Goal: Task Accomplishment & Management: Complete application form

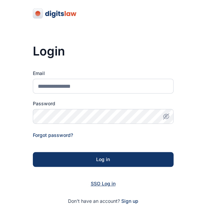
click at [103, 184] on span "SSO Log in" at bounding box center [103, 183] width 25 height 6
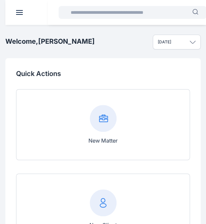
click at [106, 122] on rect at bounding box center [103, 118] width 27 height 27
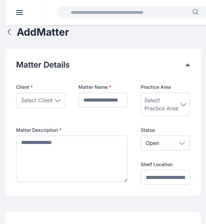
click at [18, 16] on header at bounding box center [108, 12] width 206 height 25
click at [11, 31] on icon "button" at bounding box center [9, 32] width 8 height 8
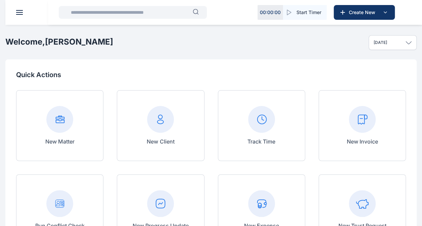
click at [86, 154] on div "New Matter" at bounding box center [59, 125] width 87 height 71
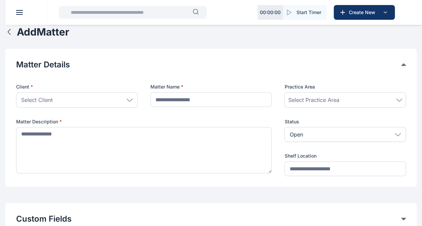
click at [72, 102] on div "Select Client" at bounding box center [77, 99] width 122 height 15
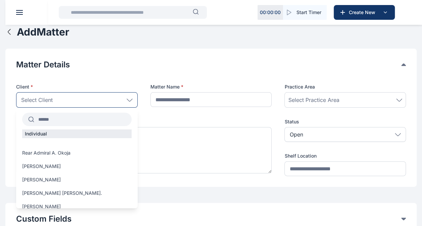
click at [64, 119] on input "text" at bounding box center [82, 119] width 97 height 12
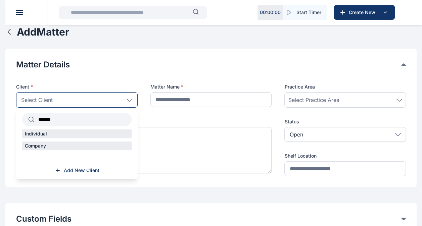
type input "*******"
click at [66, 133] on div "Individual" at bounding box center [76, 134] width 109 height 9
click at [78, 172] on span "Add New Client" at bounding box center [82, 170] width 36 height 7
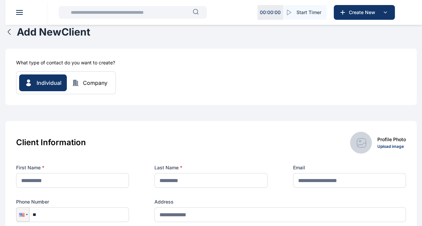
click at [10, 31] on icon "button" at bounding box center [9, 32] width 8 height 8
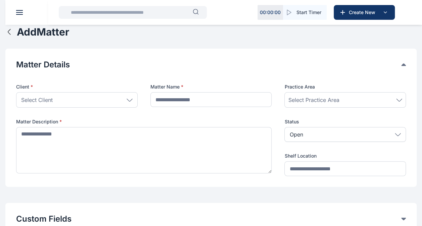
click at [73, 95] on div "Select Client" at bounding box center [77, 99] width 122 height 15
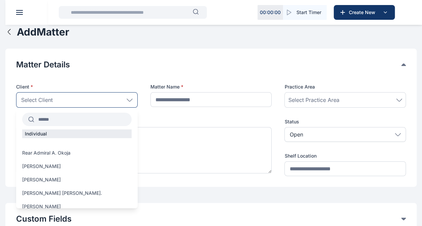
click at [76, 120] on input "text" at bounding box center [82, 119] width 97 height 12
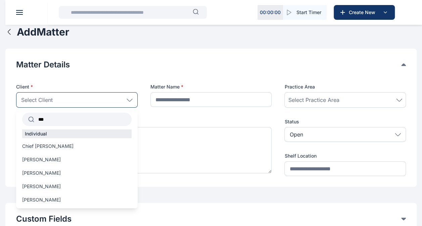
type input "****"
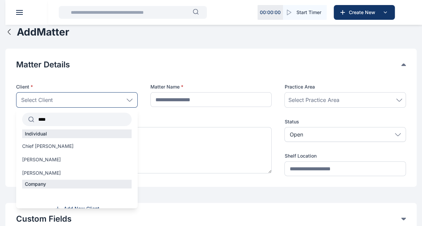
click at [9, 36] on button "Add Matter" at bounding box center [37, 32] width 64 height 12
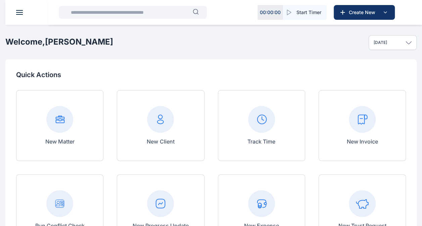
click at [183, 121] on div "New Client" at bounding box center [160, 125] width 87 height 71
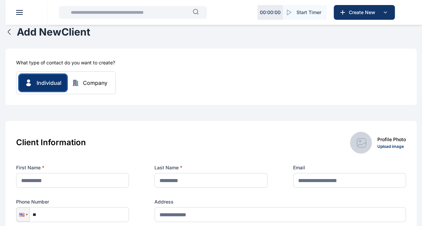
click at [50, 83] on span "Individual" at bounding box center [49, 83] width 25 height 8
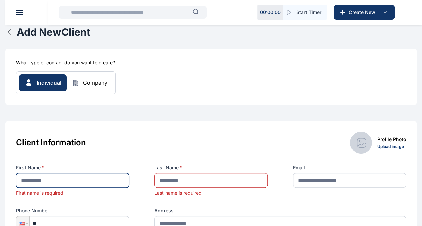
click at [70, 182] on input "text" at bounding box center [72, 180] width 113 height 15
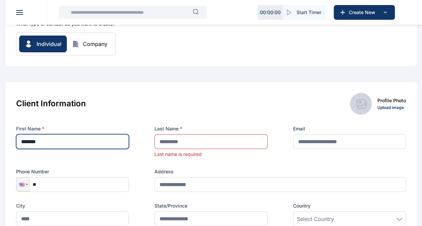
scroll to position [39, 0]
type input "*******"
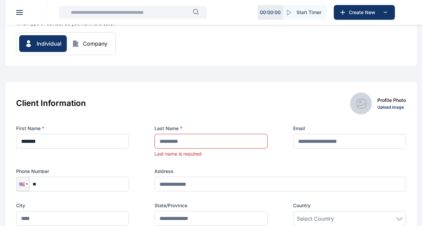
click at [193, 149] on div "Last Name * Last name is required" at bounding box center [210, 141] width 113 height 32
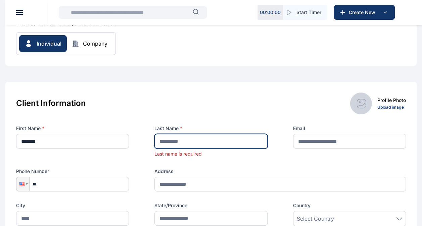
click at [192, 143] on input "text" at bounding box center [210, 141] width 113 height 15
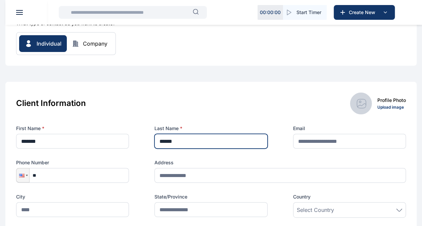
type input "******"
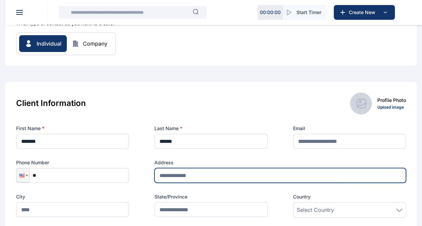
click at [177, 175] on input "text" at bounding box center [279, 175] width 251 height 15
type input "*"
type input "**********"
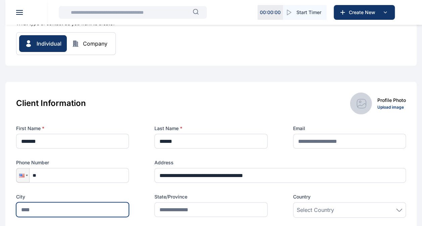
click at [58, 212] on input "text" at bounding box center [72, 209] width 113 height 15
type input "*"
type input "**********"
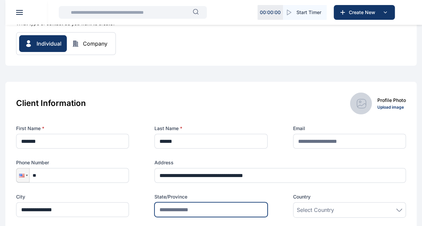
click at [173, 205] on input "text" at bounding box center [210, 209] width 113 height 15
type input "*****"
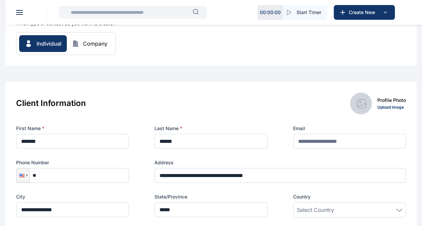
click at [211, 209] on span "Select Country" at bounding box center [315, 210] width 37 height 8
click at [211, 211] on div "Select Country" at bounding box center [349, 210] width 105 height 8
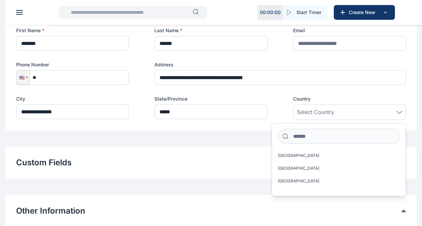
scroll to position [139, 0]
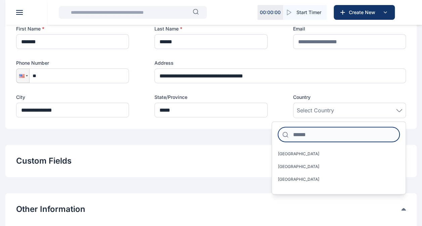
click at [211, 137] on input at bounding box center [339, 134] width 122 height 15
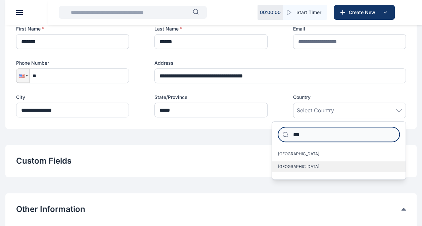
type input "***"
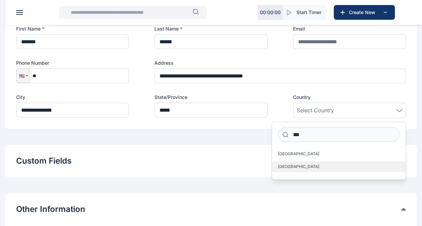
click at [211, 168] on label "[GEOGRAPHIC_DATA]" at bounding box center [339, 166] width 134 height 11
click at [211, 168] on span "[GEOGRAPHIC_DATA]" at bounding box center [298, 166] width 41 height 5
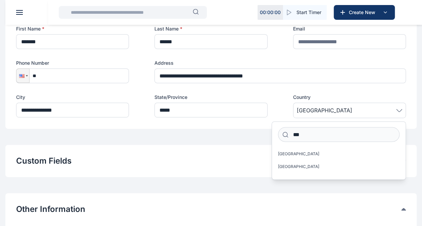
click at [209, 169] on div "Custom Fields Add Custom Fields" at bounding box center [210, 161] width 411 height 32
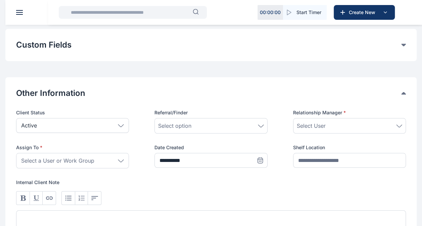
scroll to position [121, 0]
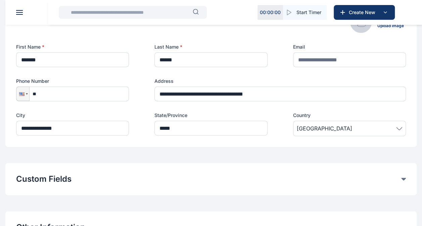
click at [211, 178] on icon at bounding box center [403, 179] width 5 height 3
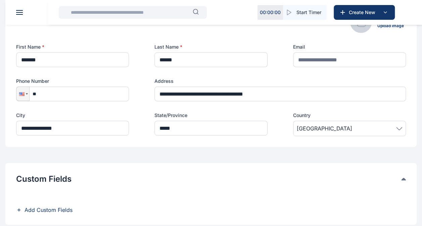
drag, startPoint x: 403, startPoint y: 179, endPoint x: 251, endPoint y: 150, distance: 155.0
click at [211, 150] on div "**********" at bounding box center [210, 218] width 411 height 626
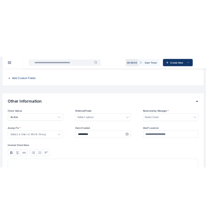
scroll to position [287, 0]
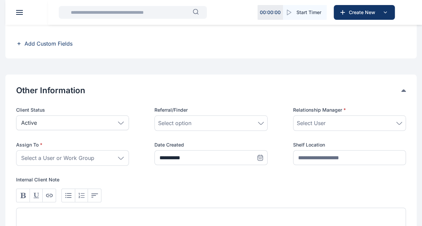
click at [122, 125] on div "Active" at bounding box center [72, 122] width 113 height 15
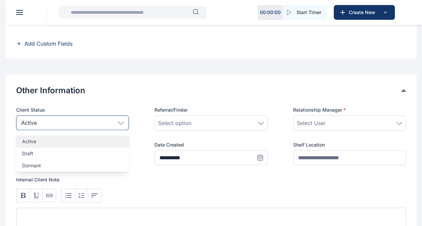
click at [95, 140] on p "Active" at bounding box center [72, 141] width 101 height 7
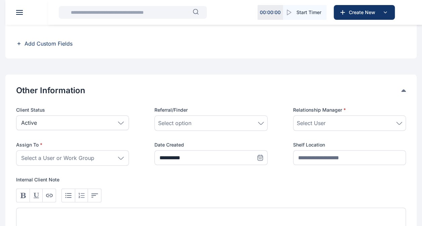
click at [211, 122] on div "Select option" at bounding box center [210, 123] width 105 height 8
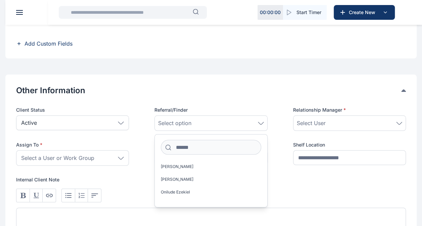
click at [195, 122] on div "Select option" at bounding box center [210, 123] width 105 height 8
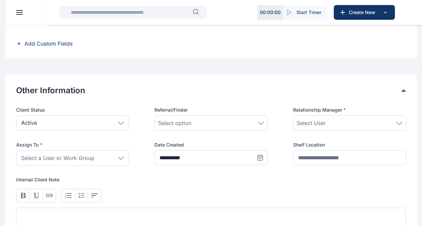
click at [197, 115] on div "Select option" at bounding box center [210, 122] width 113 height 15
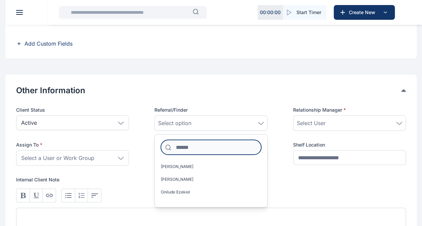
click at [201, 147] on input at bounding box center [211, 147] width 100 height 15
type input "*"
click at [211, 122] on div "Select User" at bounding box center [349, 123] width 105 height 8
